Goal: Find specific page/section: Find specific page/section

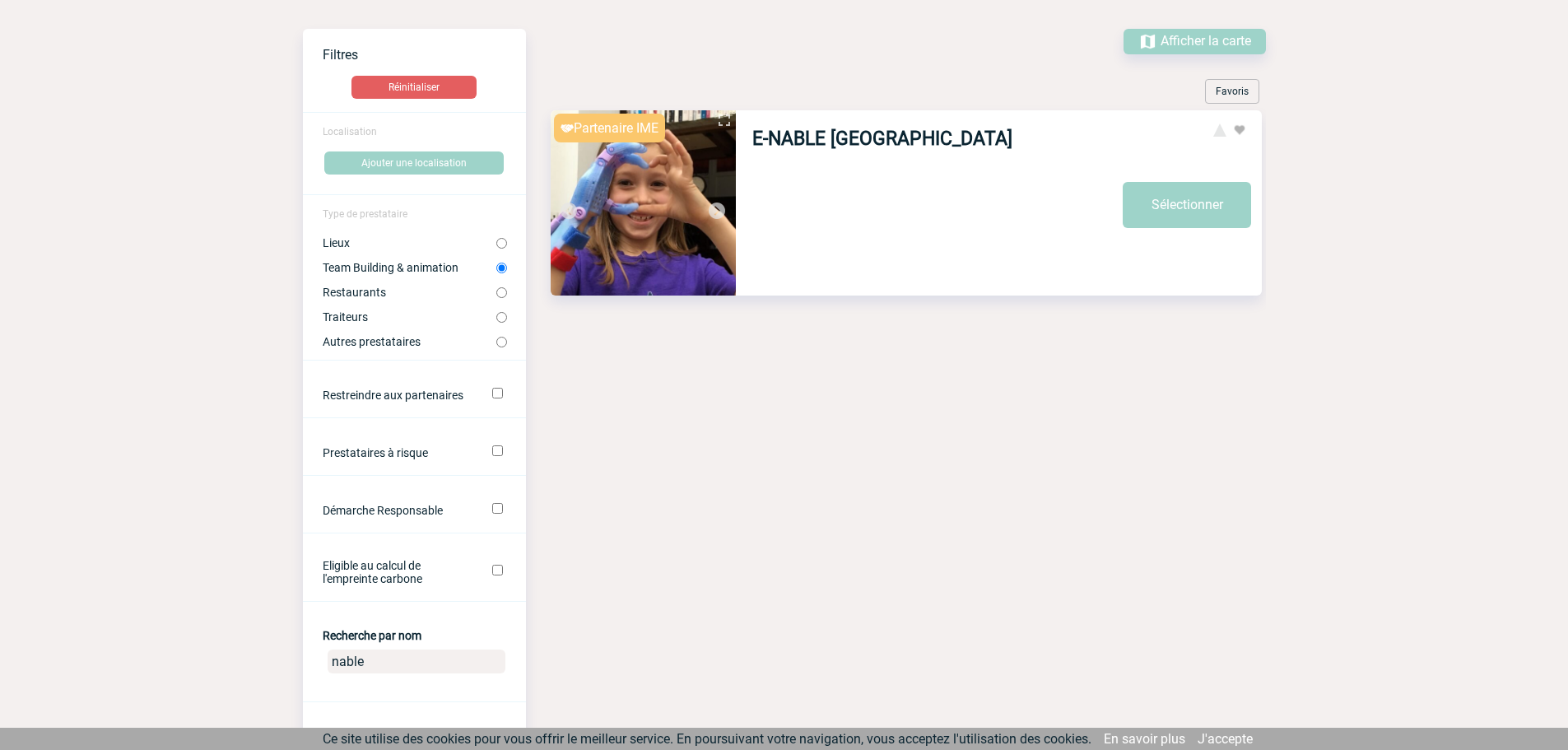
scroll to position [164, 0]
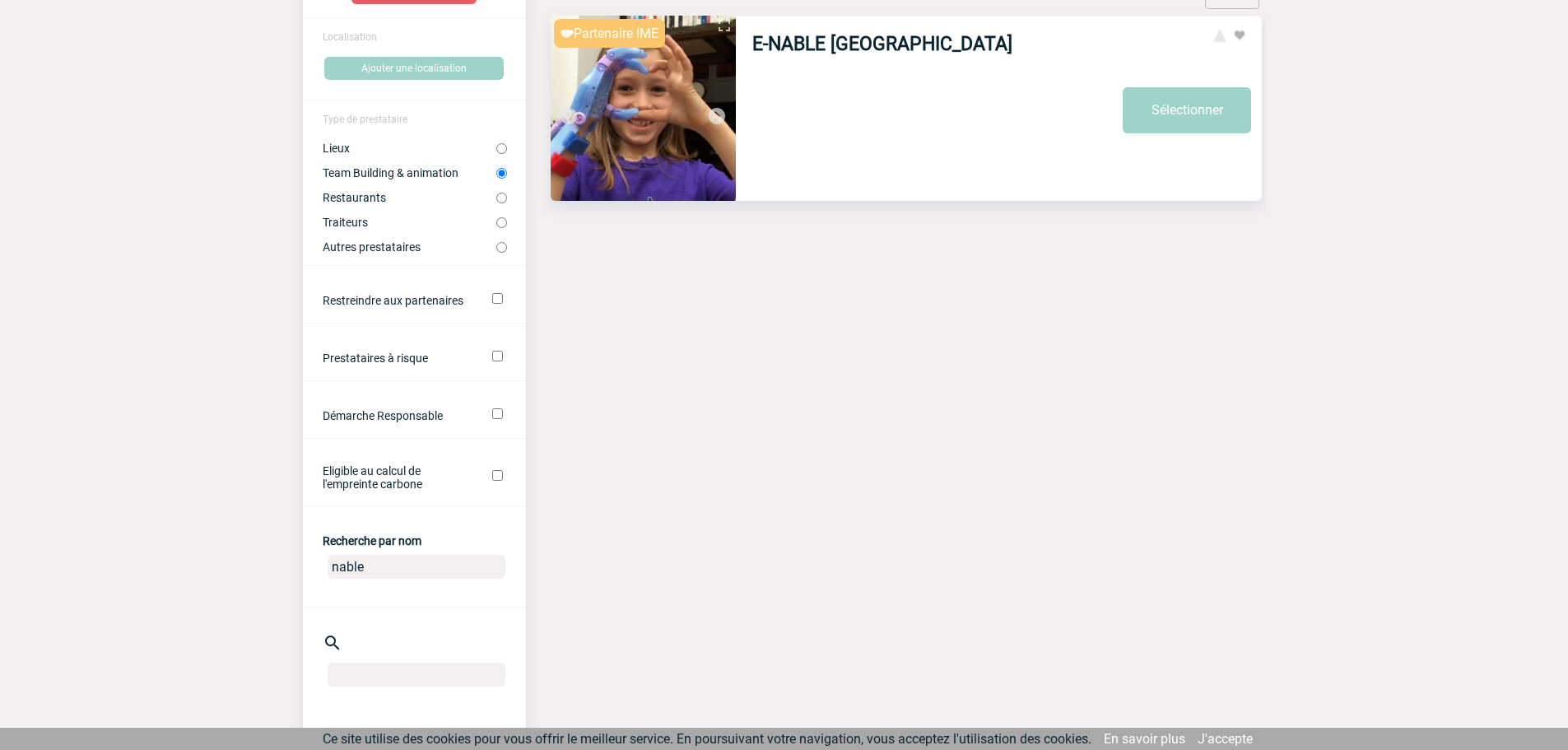
drag, startPoint x: 376, startPoint y: 565, endPoint x: 300, endPoint y: 576, distance: 76.8
click at [336, 566] on input "nable" at bounding box center [417, 566] width 177 height 23
type input "n"
type input "regarde"
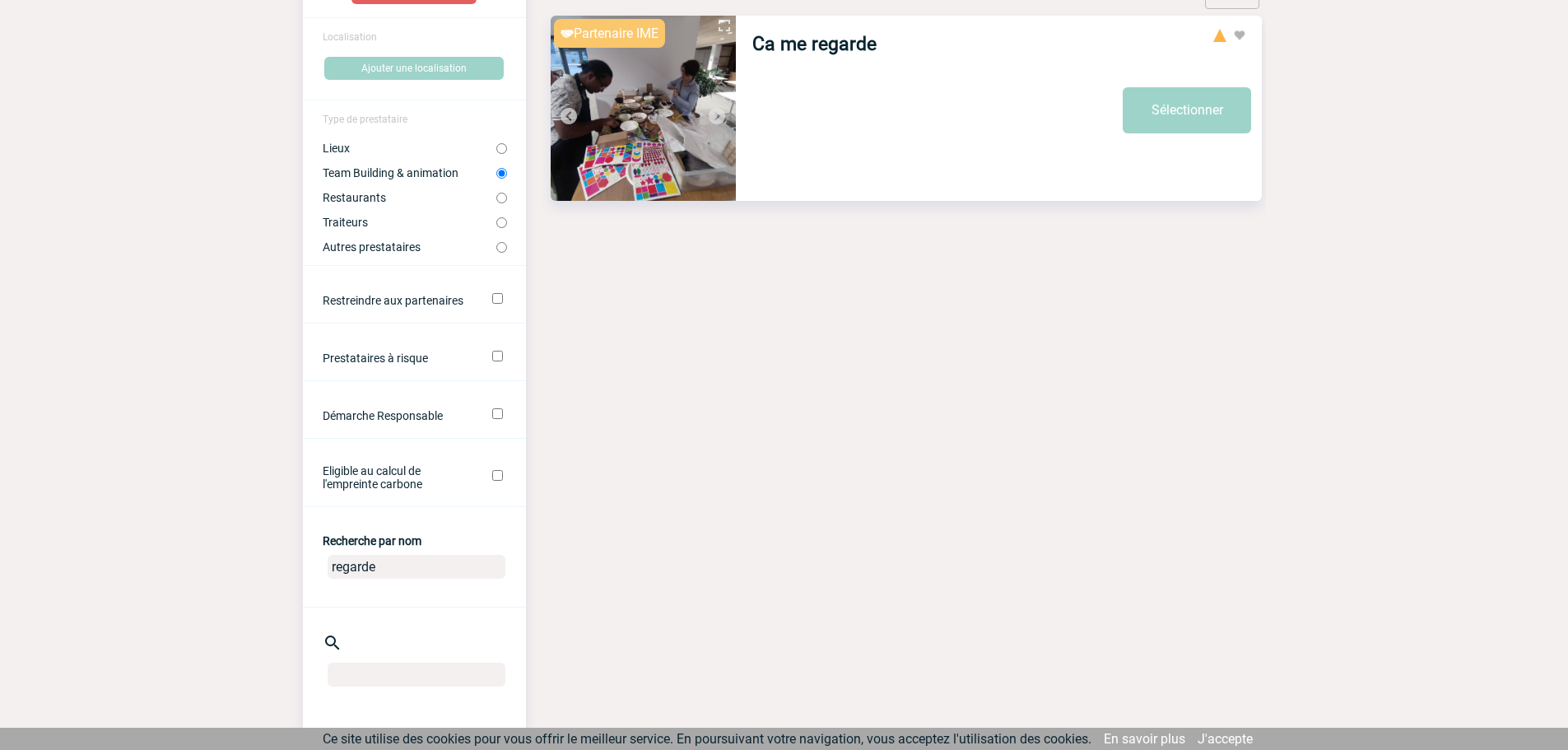
click at [682, 138] on img at bounding box center [643, 108] width 185 height 185
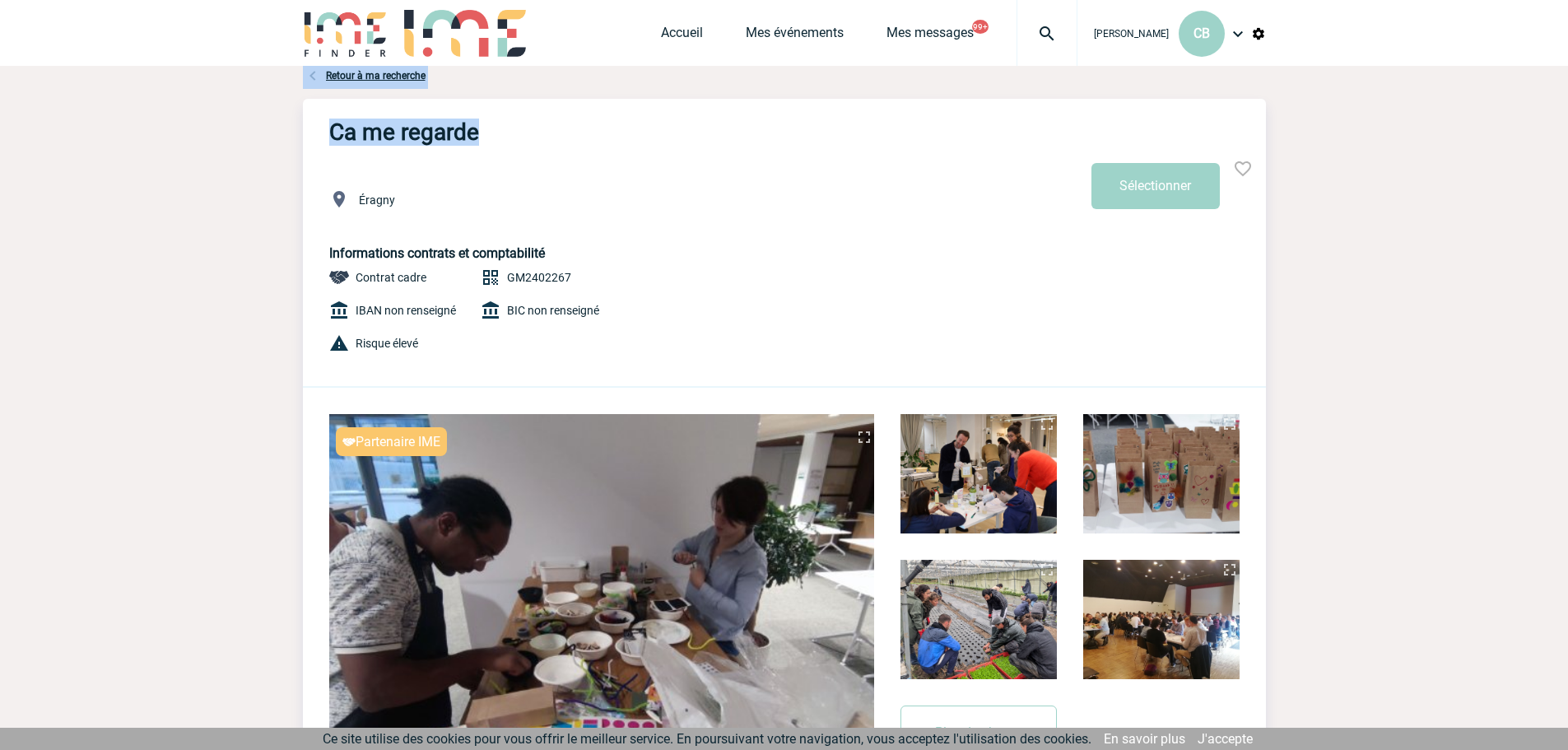
drag, startPoint x: 361, startPoint y: 137, endPoint x: 407, endPoint y: 116, distance: 50.6
click at [300, 140] on body "Caroline BAATZ CB Accueil Mes événements" at bounding box center [784, 686] width 1568 height 1373
copy div "Retour à ma recherche Partenaire IME Sécurité Conformité Réactivité Qualité Ca …"
